Goal: Check status

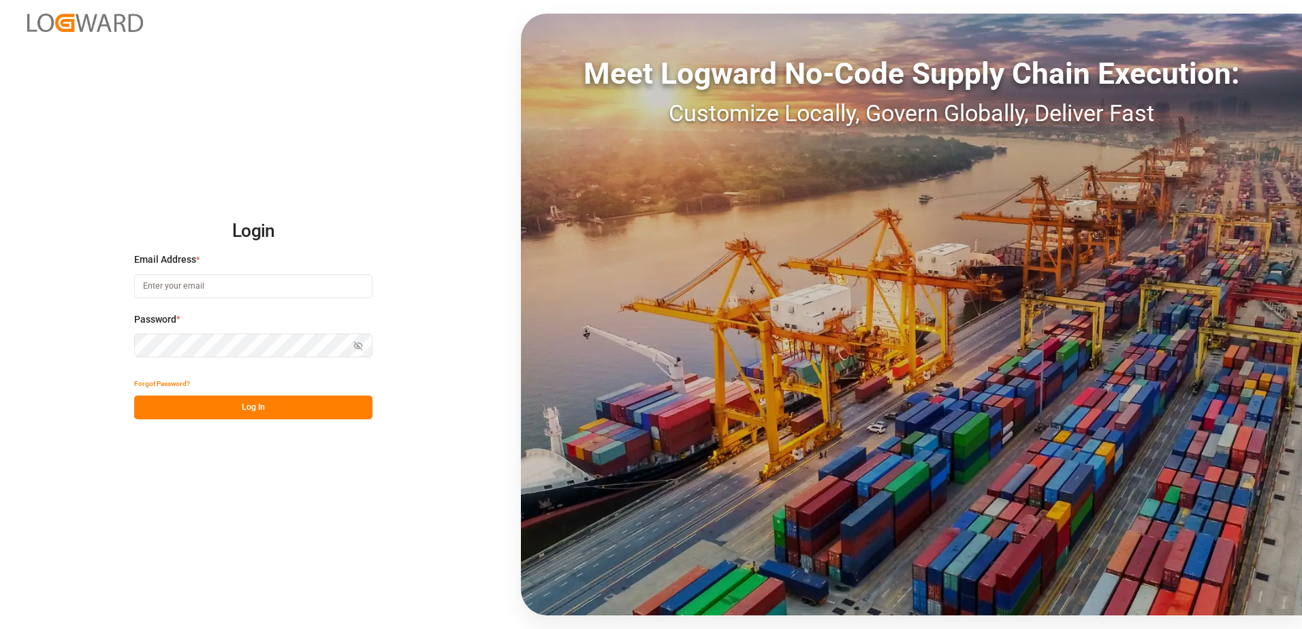
click at [194, 291] on input at bounding box center [253, 286] width 238 height 24
type input "[PERSON_NAME][EMAIL_ADDRESS][PERSON_NAME][DOMAIN_NAME]"
click at [214, 406] on button "Log In" at bounding box center [253, 407] width 238 height 24
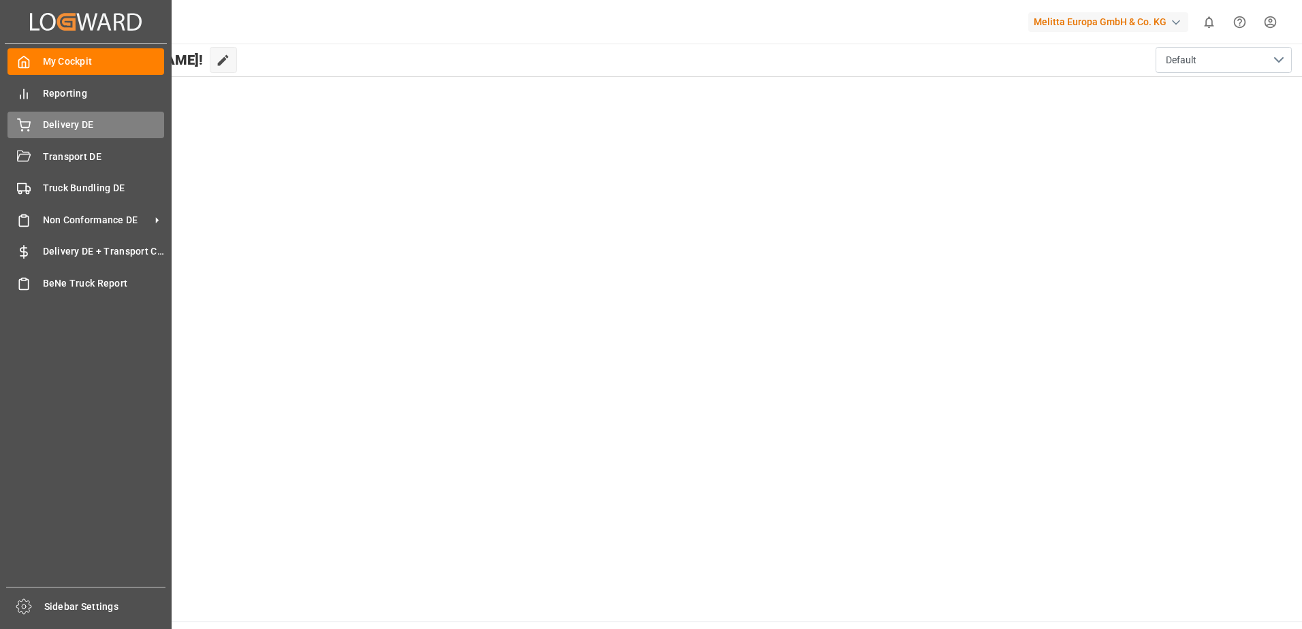
click at [29, 116] on div "Delivery DE Delivery DE" at bounding box center [85, 125] width 157 height 27
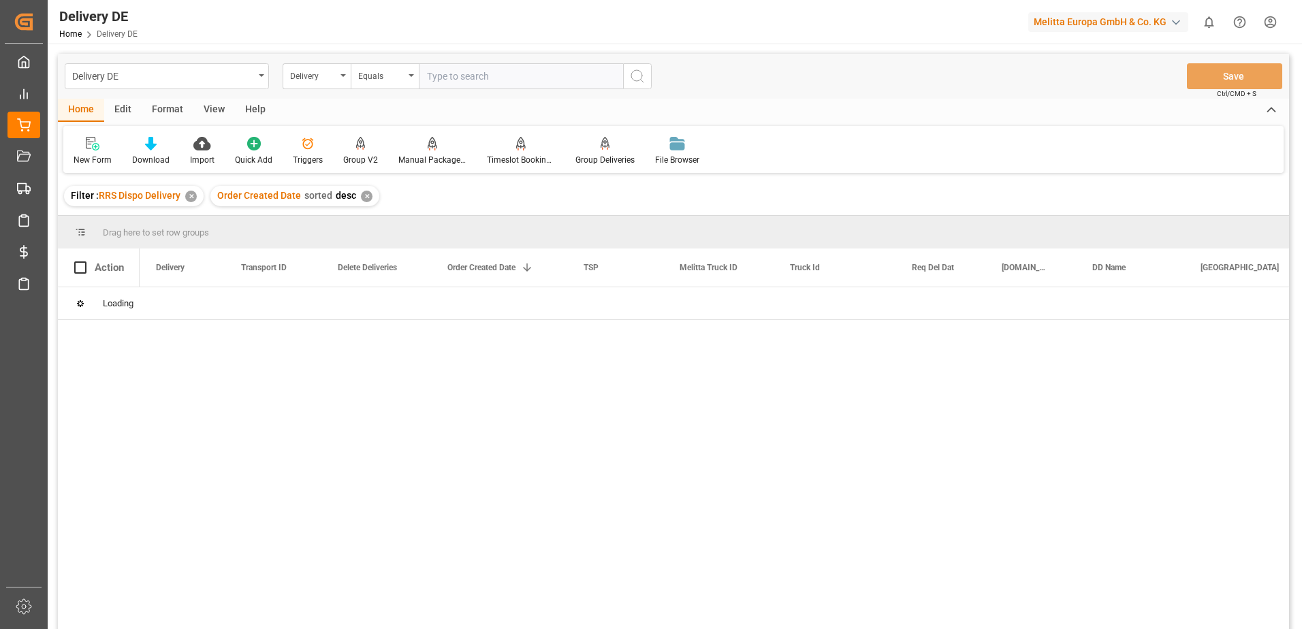
click at [496, 72] on input "text" at bounding box center [521, 76] width 204 height 26
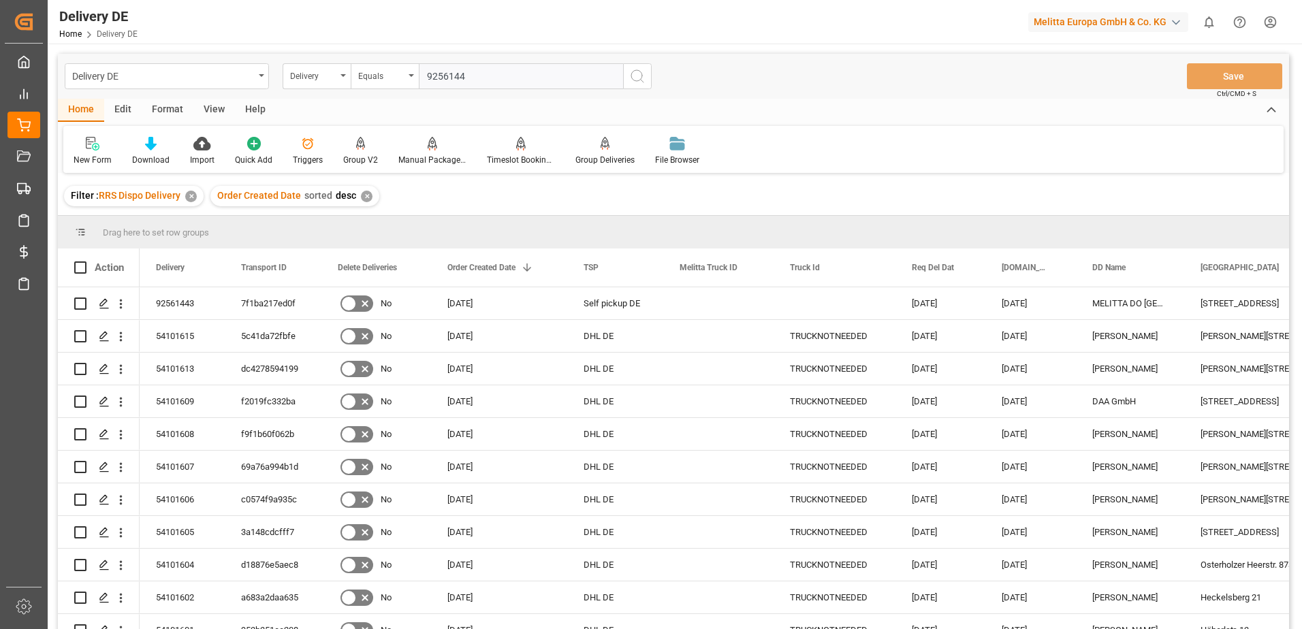
type input "92561443"
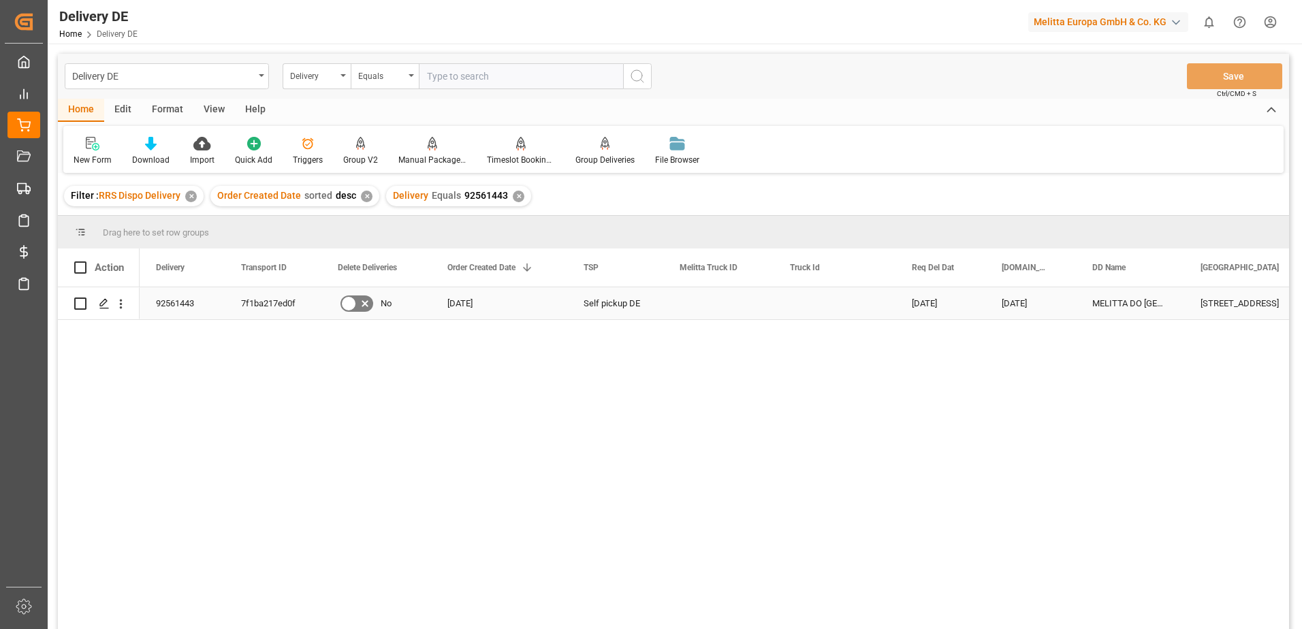
click at [172, 304] on div "92561443" at bounding box center [182, 303] width 85 height 32
click at [287, 307] on div "7f1ba217ed0f" at bounding box center [273, 303] width 97 height 32
click at [180, 307] on div "92561443" at bounding box center [182, 303] width 85 height 32
click at [294, 315] on div "7f1ba217ed0f" at bounding box center [273, 303] width 97 height 32
